Goal: Consume media (video, audio)

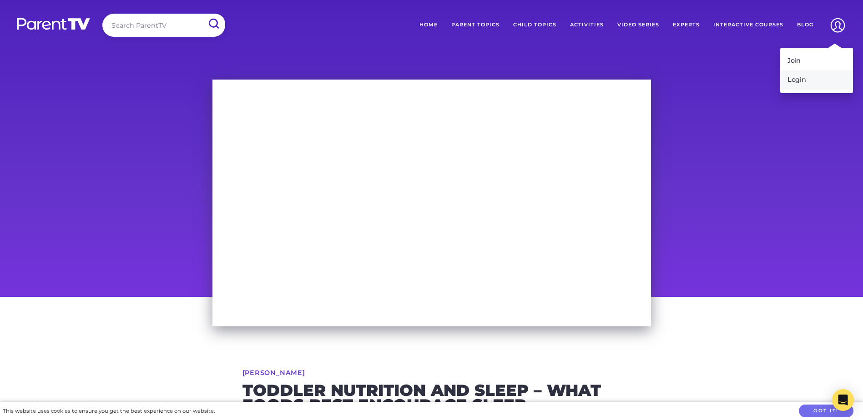
click at [792, 86] on link "Login" at bounding box center [816, 80] width 73 height 19
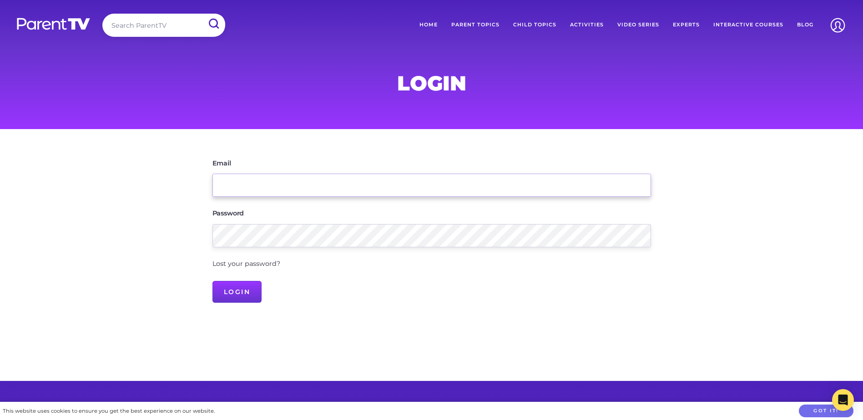
click at [237, 186] on input "Email" at bounding box center [432, 185] width 439 height 23
type input "[EMAIL_ADDRESS][DOMAIN_NAME]"
click at [213, 281] on input "Login" at bounding box center [238, 292] width 50 height 22
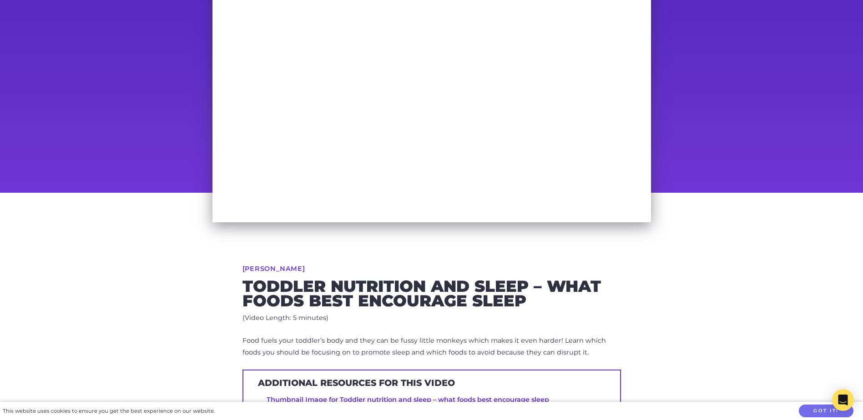
scroll to position [273, 0]
